Goal: Information Seeking & Learning: Learn about a topic

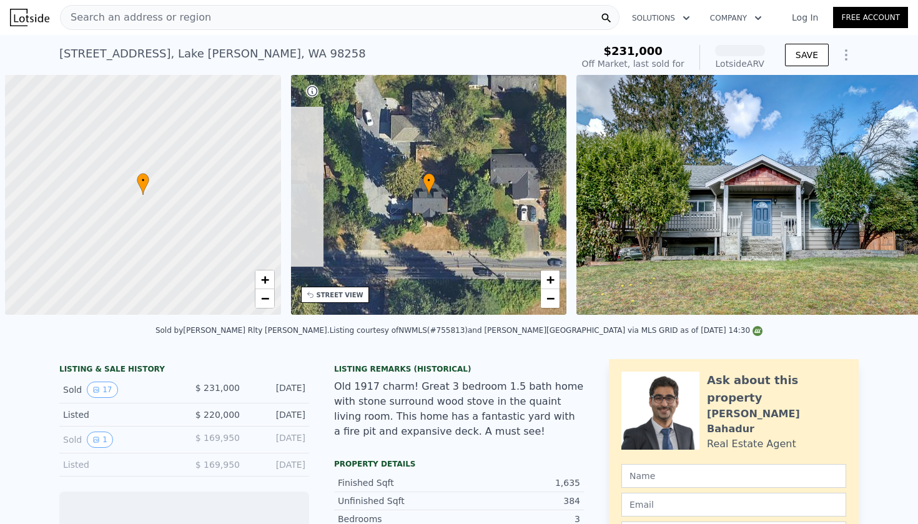
scroll to position [0, 5]
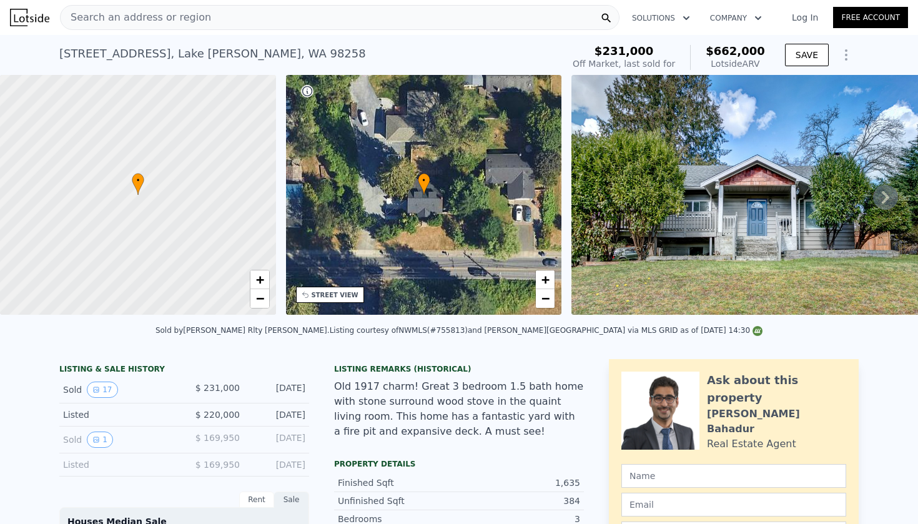
click at [260, 16] on div "Search an address or region" at bounding box center [339, 17] width 559 height 25
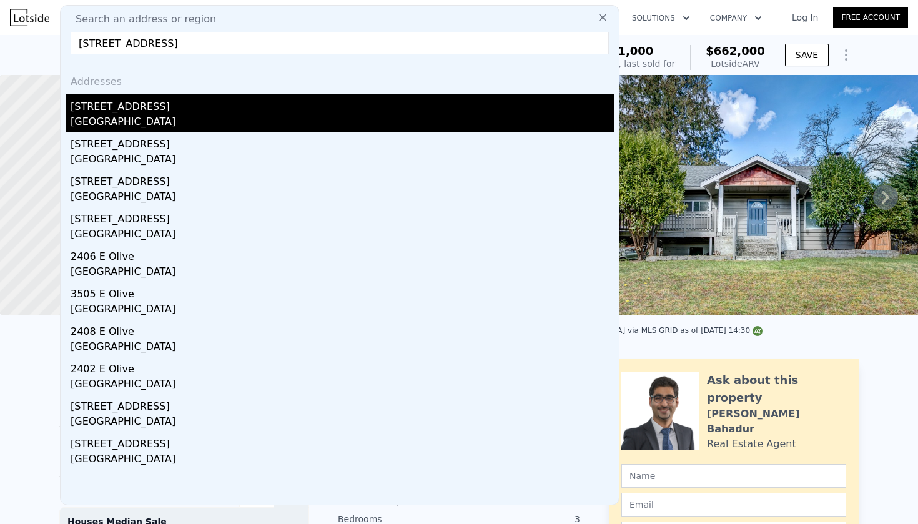
type input "[STREET_ADDRESS]"
click at [128, 130] on div "[GEOGRAPHIC_DATA]" at bounding box center [342, 122] width 543 height 17
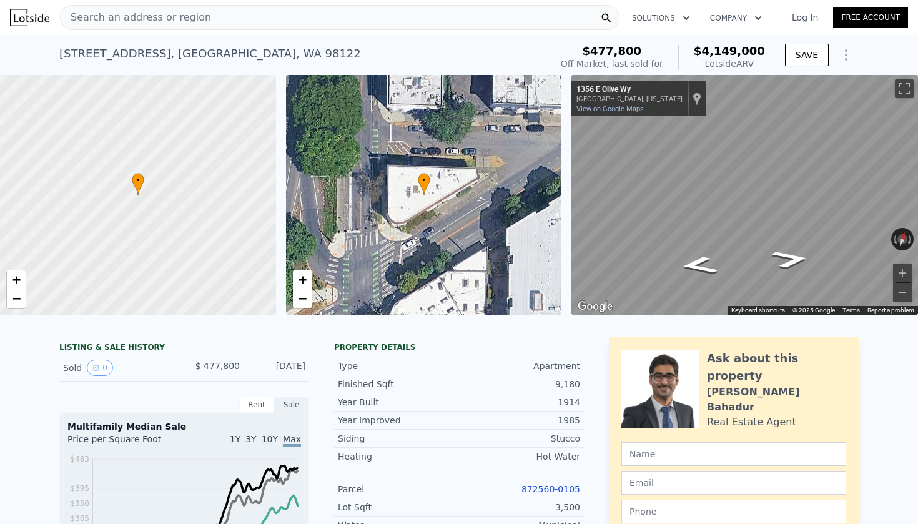
scroll to position [-2, 0]
click at [140, 15] on span "Search an address or region" at bounding box center [136, 17] width 150 height 15
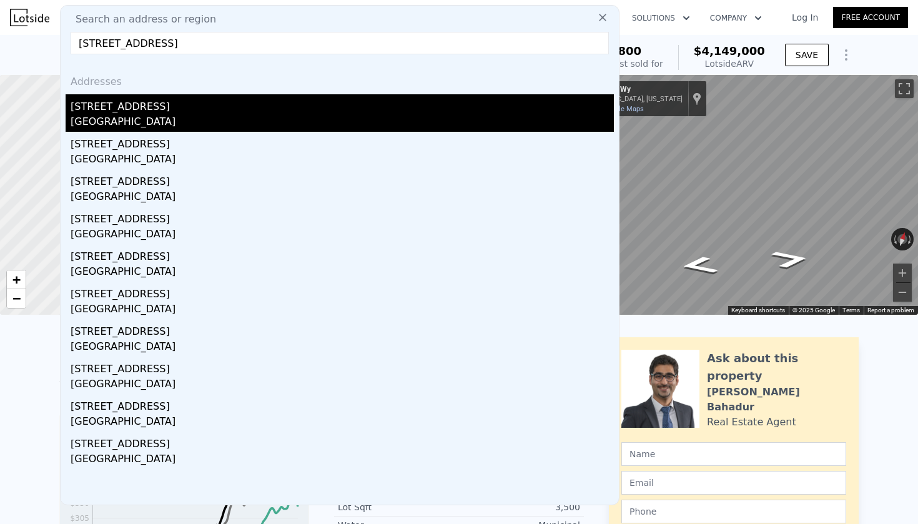
type input "[STREET_ADDRESS]"
click at [135, 116] on div "[GEOGRAPHIC_DATA]" at bounding box center [342, 122] width 543 height 17
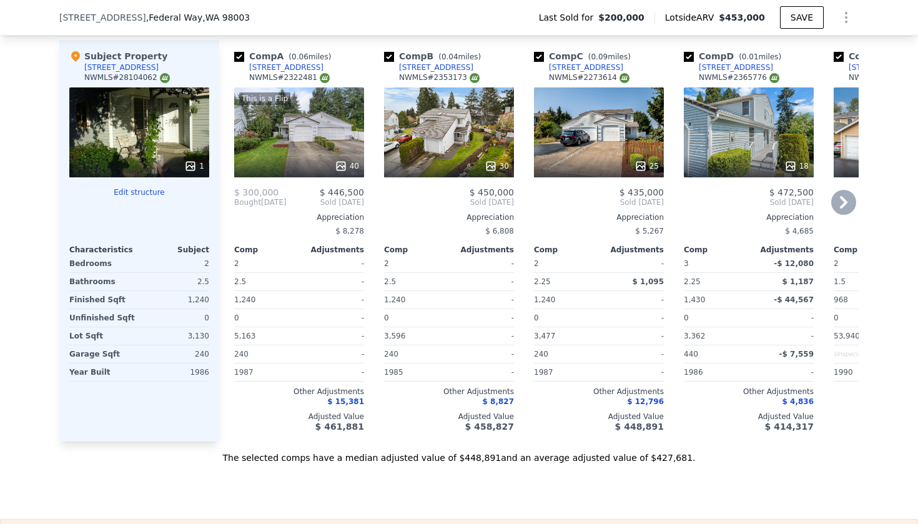
click at [340, 166] on icon at bounding box center [341, 166] width 12 height 12
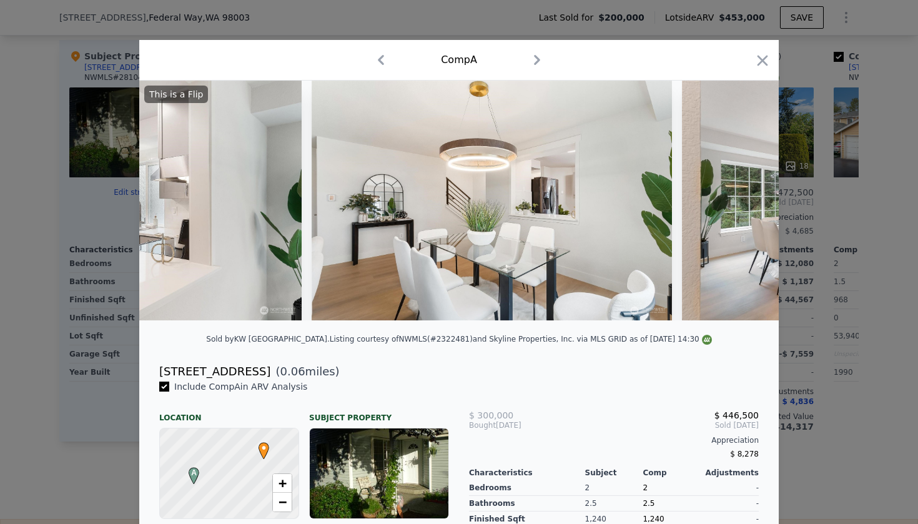
scroll to position [0, 3254]
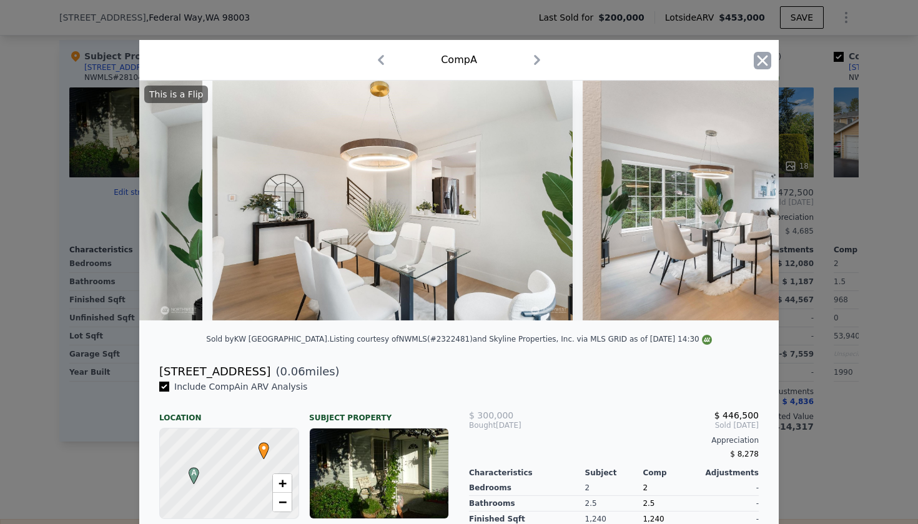
click at [758, 63] on icon "button" at bounding box center [762, 60] width 17 height 17
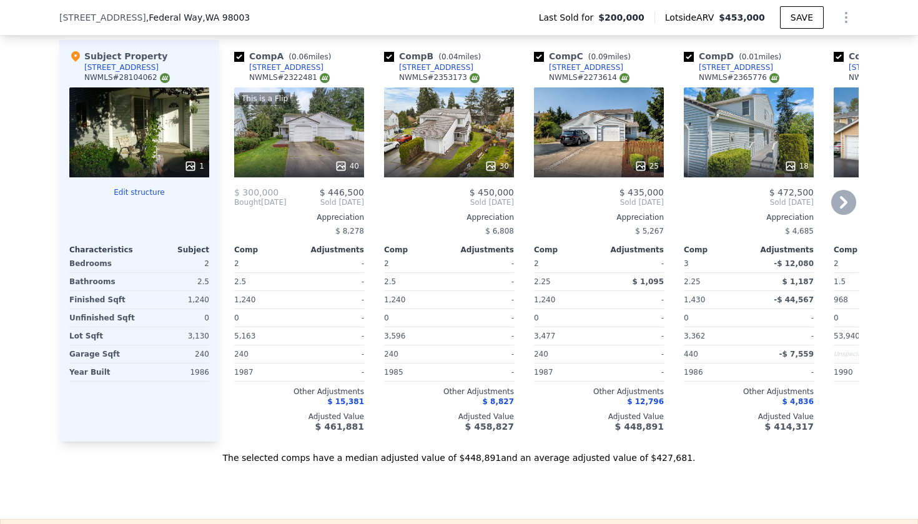
click at [239, 58] on input "checkbox" at bounding box center [239, 57] width 10 height 10
checkbox input "false"
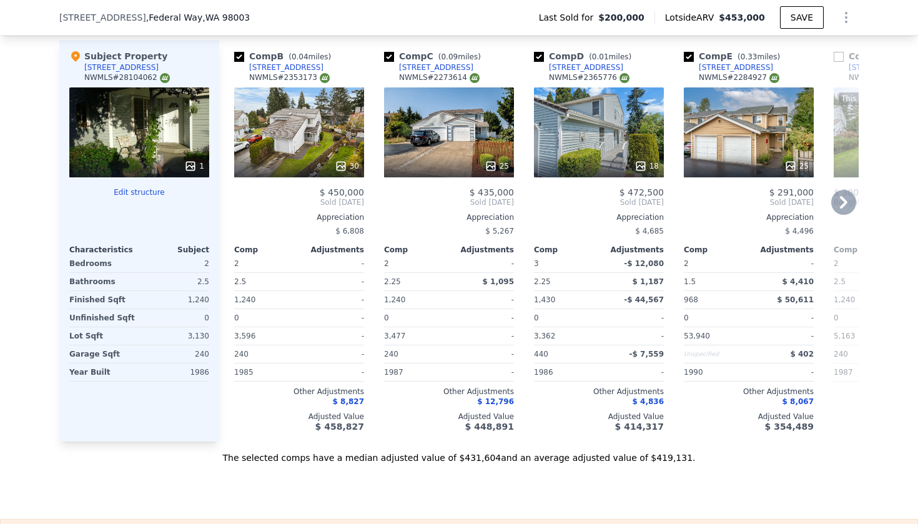
click at [390, 56] on input "checkbox" at bounding box center [389, 57] width 10 height 10
checkbox input "false"
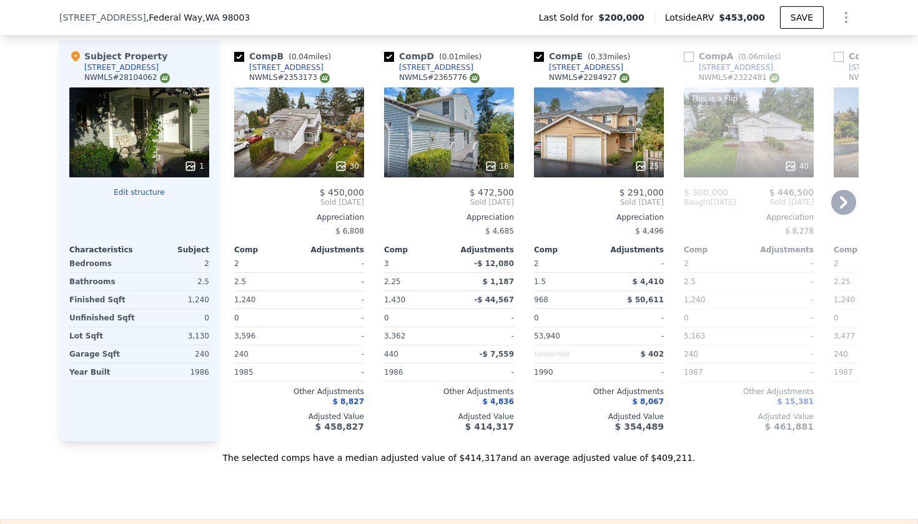
click at [340, 166] on icon at bounding box center [341, 166] width 12 height 12
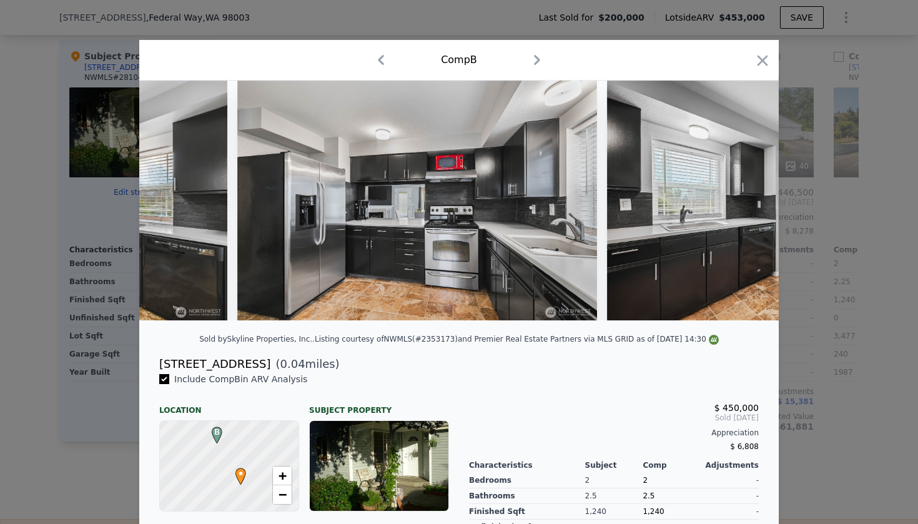
scroll to position [0, 3230]
click at [760, 58] on icon "button" at bounding box center [762, 60] width 11 height 11
